Goal: Find specific page/section: Find specific page/section

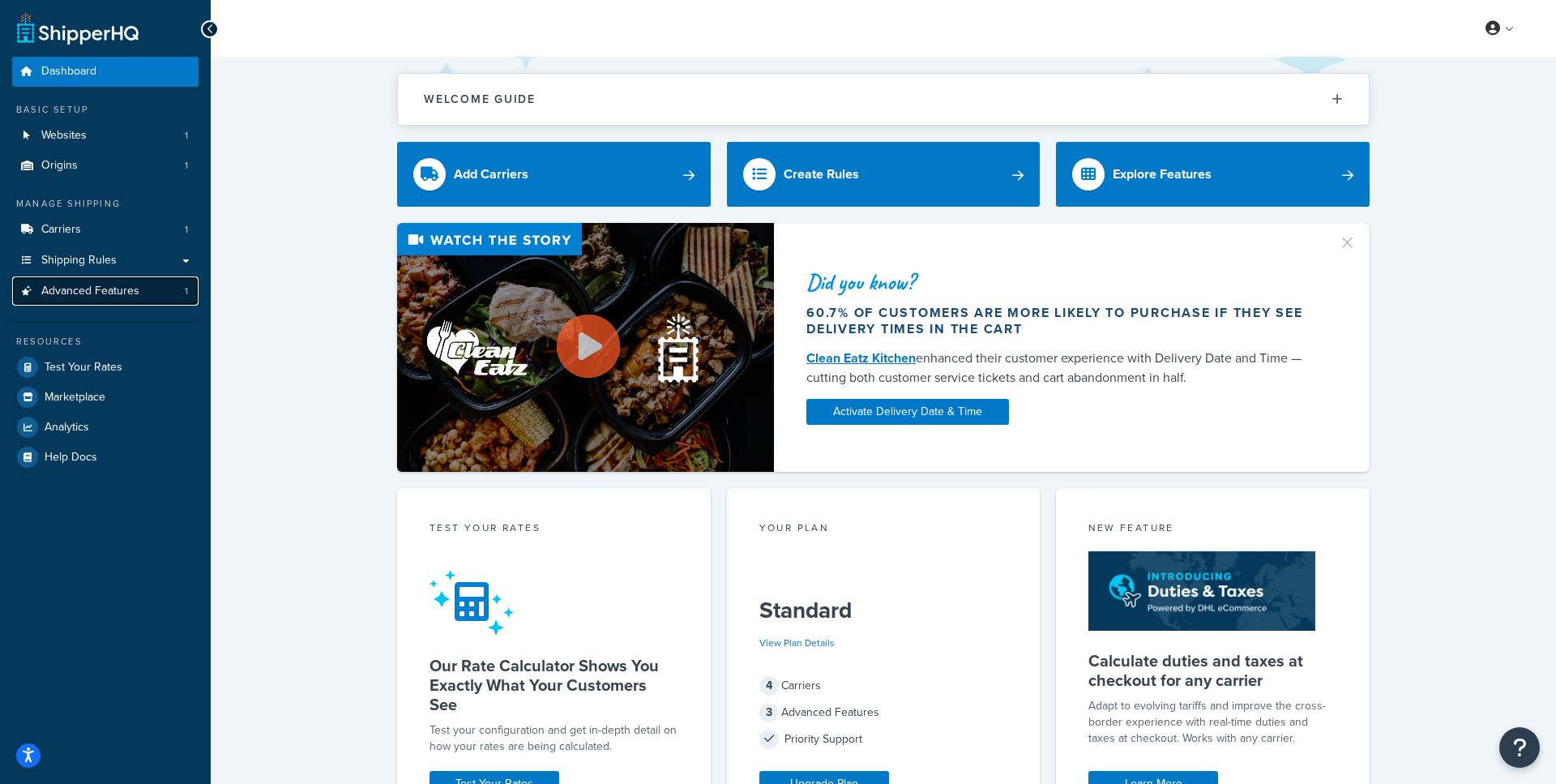
click at [141, 292] on link "Advanced Features 1" at bounding box center [105, 291] width 187 height 30
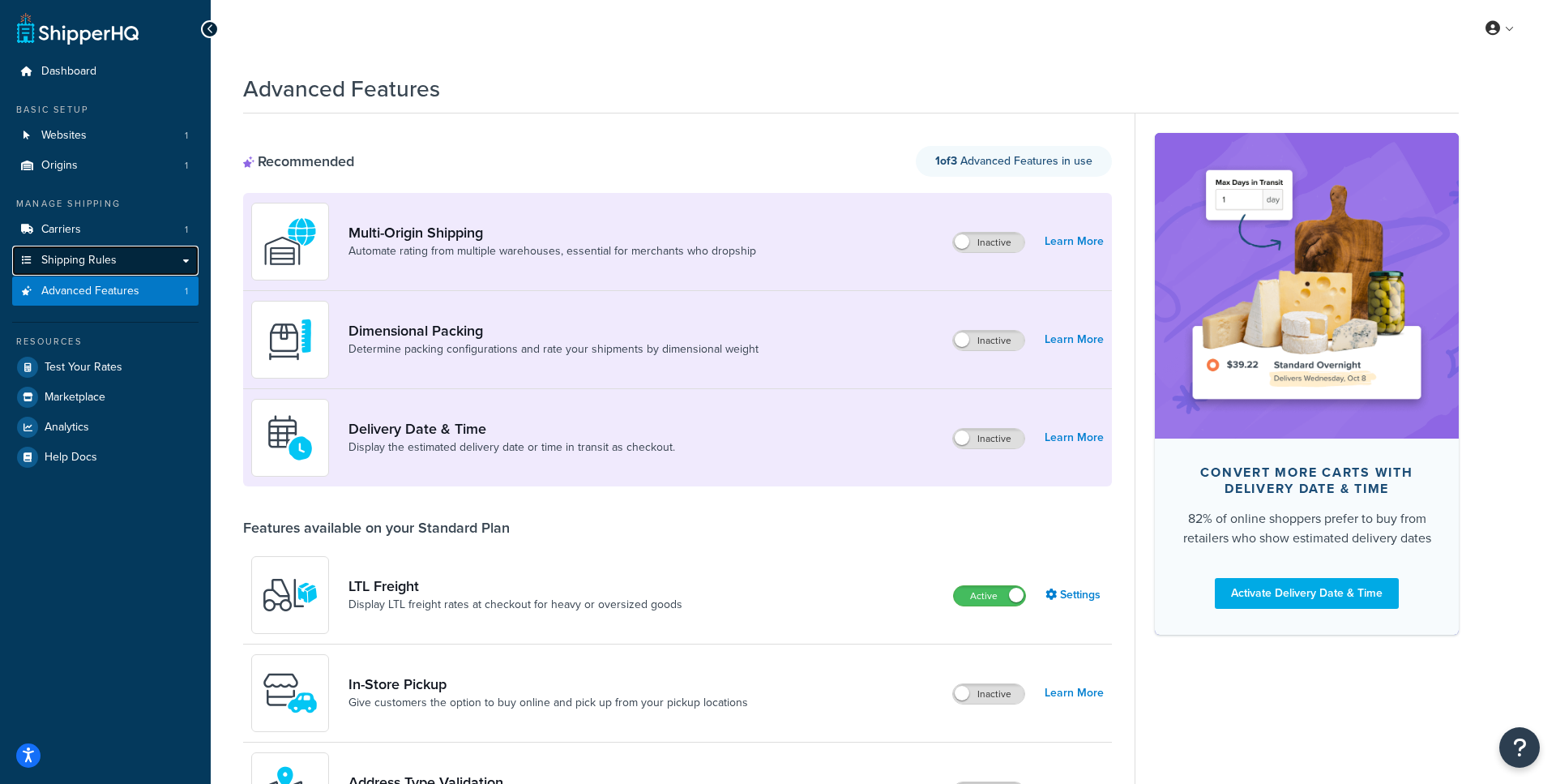
click at [128, 261] on link "Shipping Rules" at bounding box center [105, 261] width 187 height 30
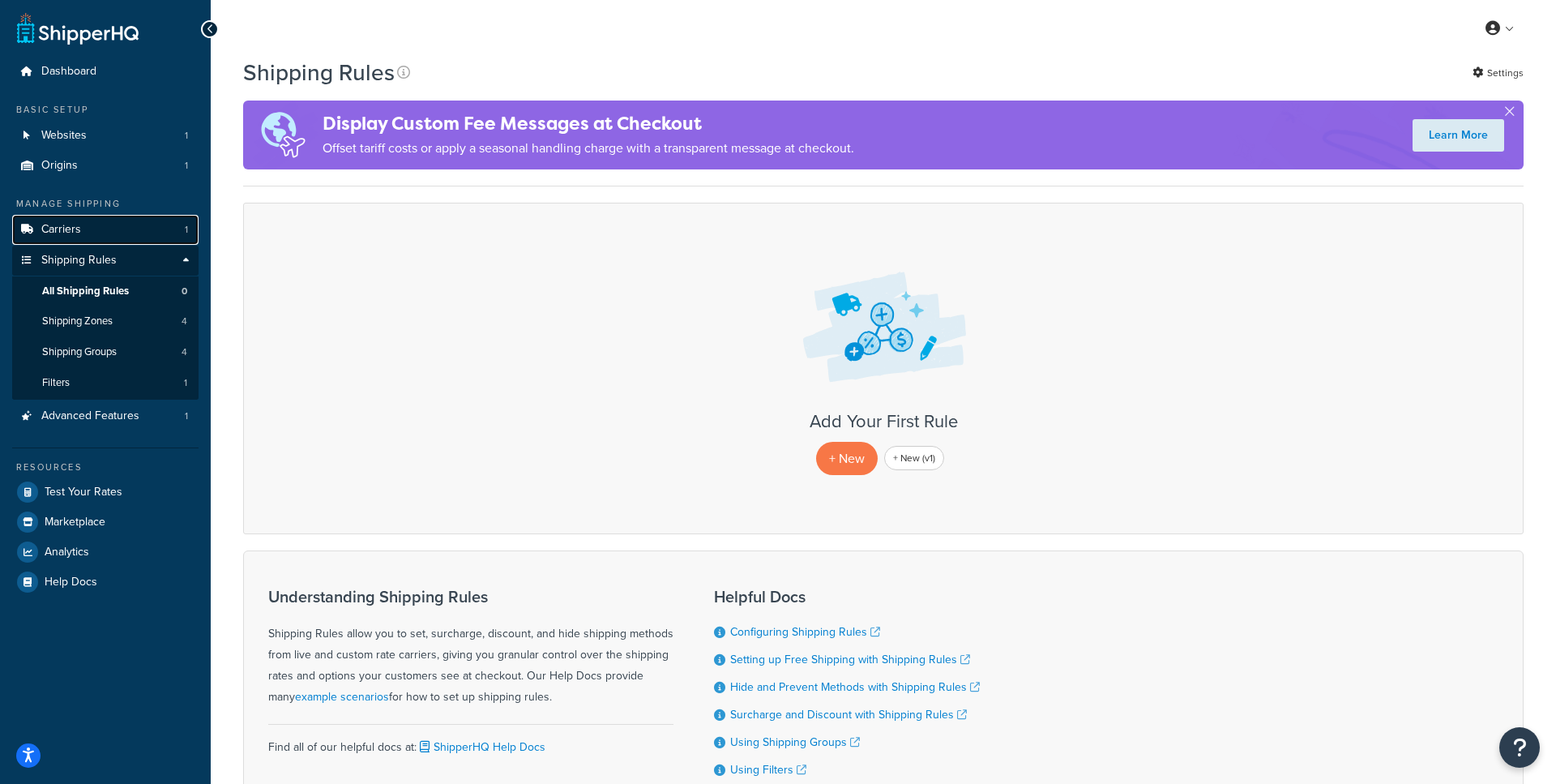
click at [119, 235] on link "Carriers 1" at bounding box center [105, 229] width 187 height 30
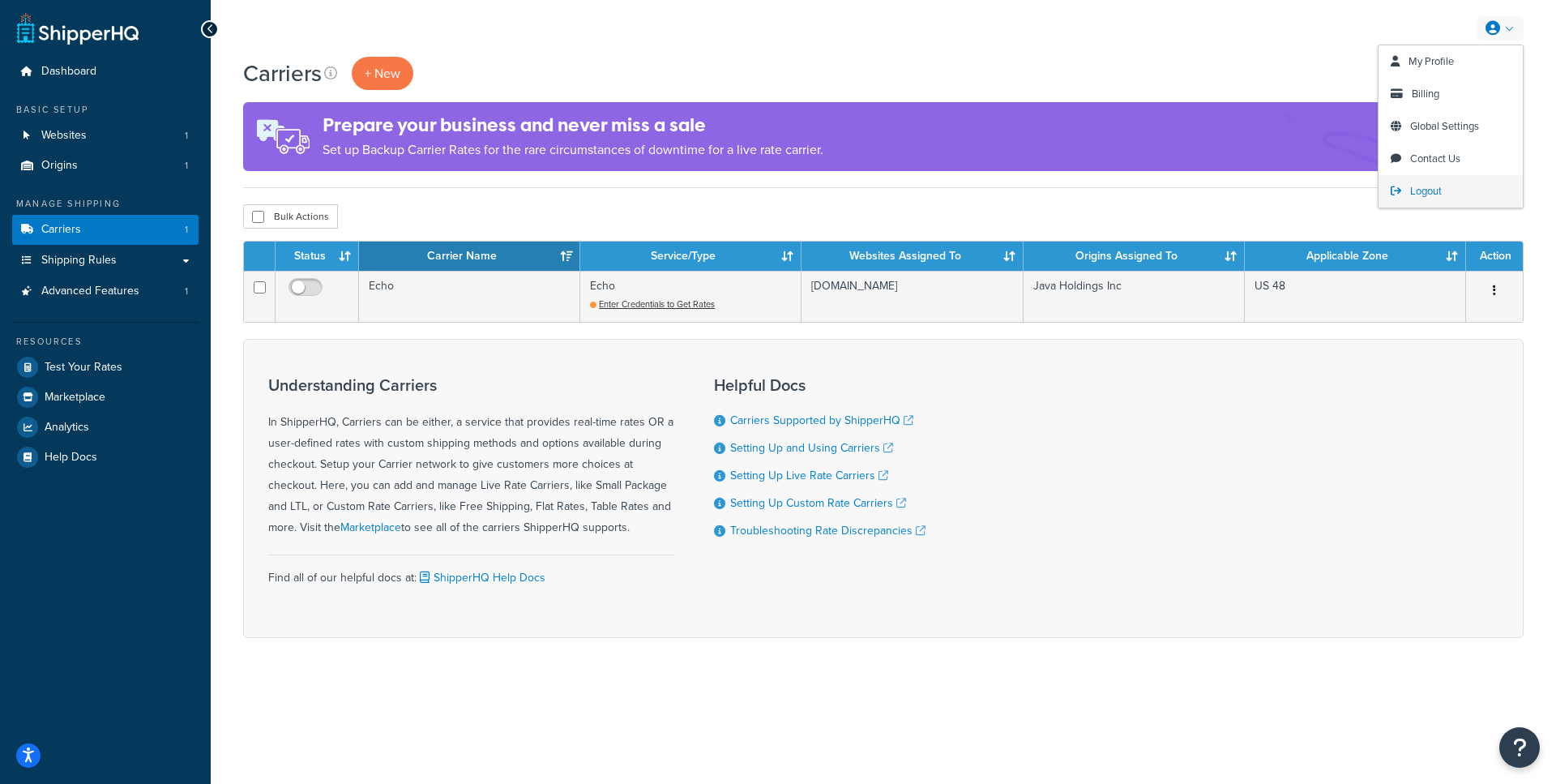
click at [1408, 200] on link "Logout" at bounding box center [1451, 190] width 144 height 32
